Goal: Entertainment & Leisure: Browse casually

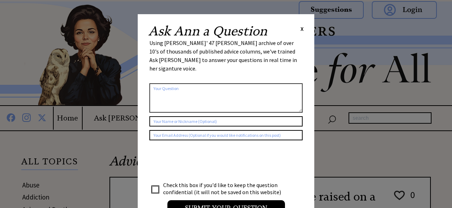
click at [306, 29] on div "Ask Ann a Question X Using Ann Landers' 47 vear archive of over 10's of thousan…" at bounding box center [226, 123] width 177 height 218
click at [295, 30] on div "Ask Ann a Question X" at bounding box center [226, 31] width 156 height 13
click at [302, 32] on span "X" at bounding box center [302, 28] width 3 height 7
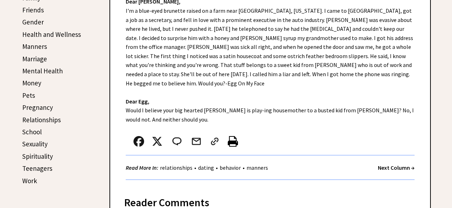
scroll to position [277, 0]
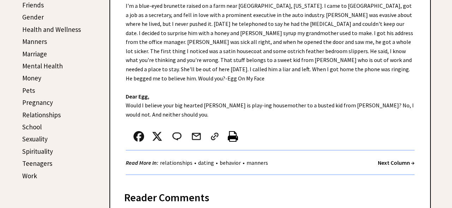
click at [390, 159] on strong "Next Column →" at bounding box center [396, 162] width 37 height 7
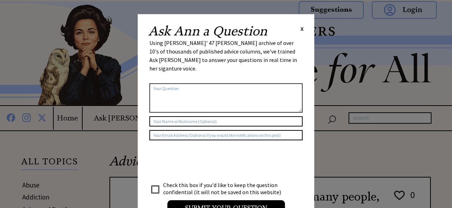
click at [297, 30] on div "Ask Ann a Question X" at bounding box center [226, 31] width 156 height 13
click at [306, 30] on div "Ask Ann a Question X Using Ann Landers' 47 vear archive of over 10's of thousan…" at bounding box center [226, 123] width 177 height 218
click at [301, 29] on span "X" at bounding box center [302, 28] width 3 height 7
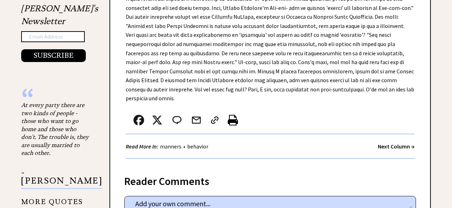
scroll to position [566, 0]
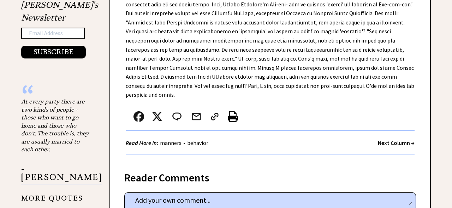
click at [395, 139] on strong "Next Column →" at bounding box center [396, 142] width 37 height 7
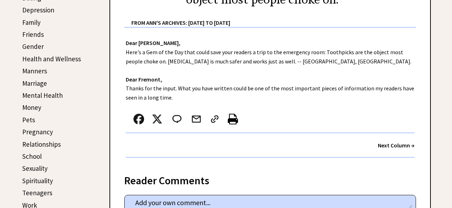
scroll to position [259, 0]
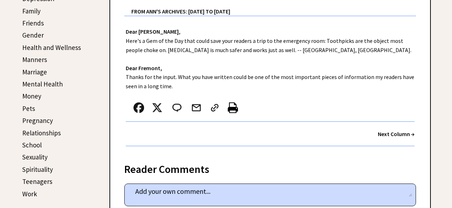
click at [391, 139] on div "Next Column →" at bounding box center [270, 134] width 289 height 24
click at [391, 134] on strong "Next Column →" at bounding box center [396, 133] width 37 height 7
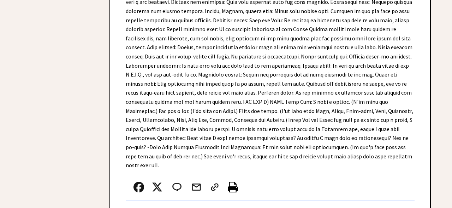
scroll to position [461, 0]
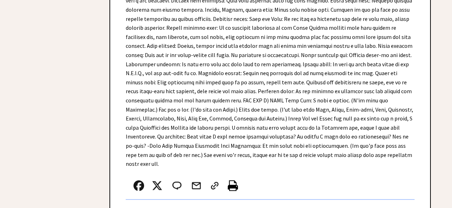
click at [396, 207] on div "Next Column →" at bounding box center [396, 211] width 37 height 9
click at [388, 207] on strong "Next Column →" at bounding box center [396, 211] width 37 height 7
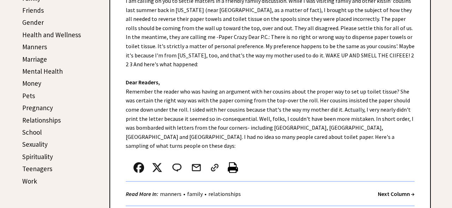
scroll to position [275, 0]
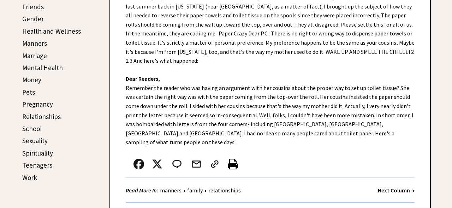
click at [387, 186] on strong "Next Column →" at bounding box center [396, 189] width 37 height 7
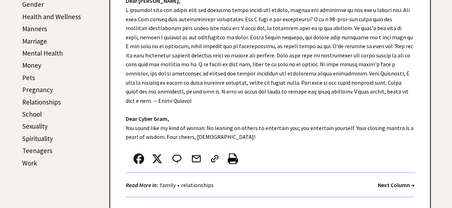
scroll to position [290, 0]
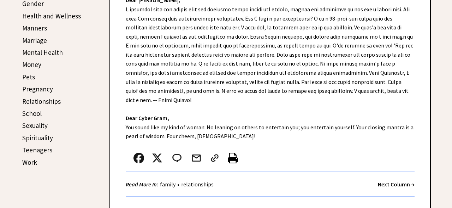
click at [396, 180] on strong "Next Column →" at bounding box center [396, 183] width 37 height 7
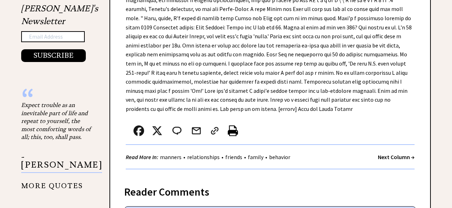
scroll to position [782, 0]
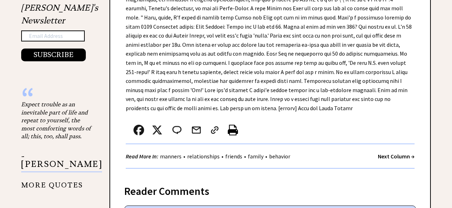
click at [395, 152] on strong "Next Column →" at bounding box center [396, 155] width 37 height 7
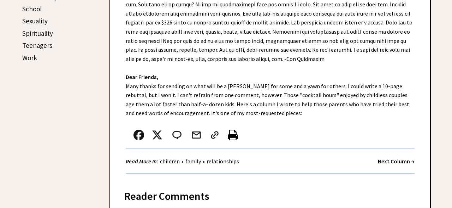
scroll to position [396, 0]
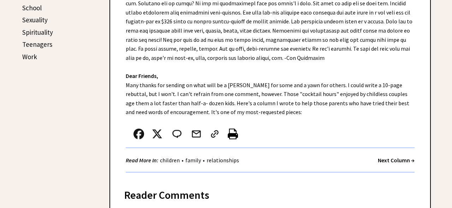
click at [393, 163] on strong "Next Column →" at bounding box center [396, 159] width 37 height 7
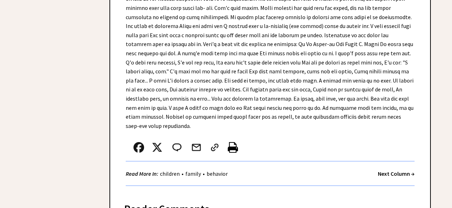
scroll to position [464, 0]
